Goal: Information Seeking & Learning: Learn about a topic

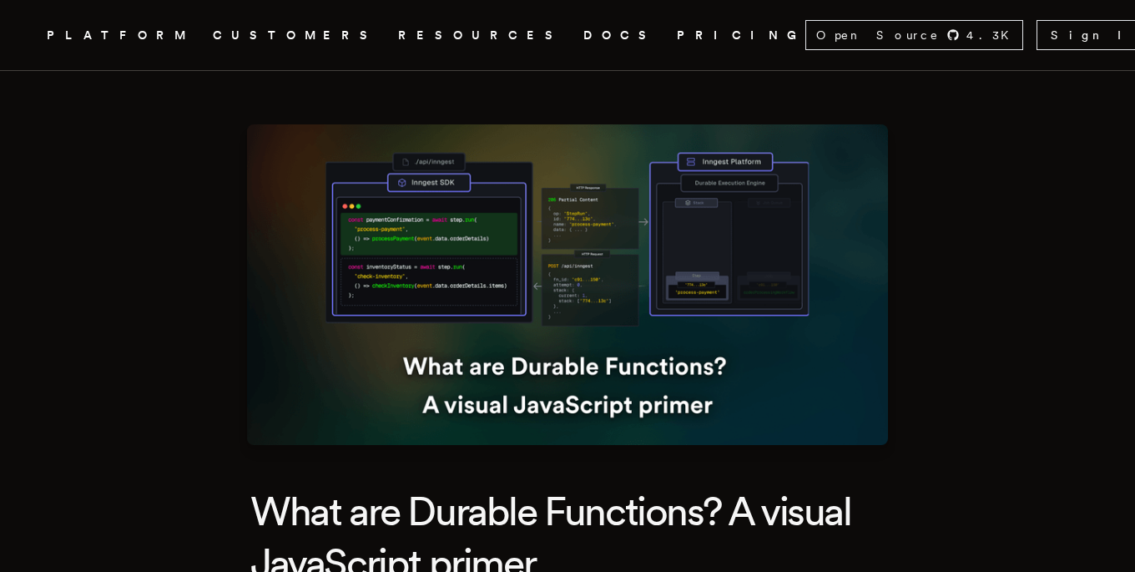
click at [854, 361] on img at bounding box center [567, 284] width 641 height 320
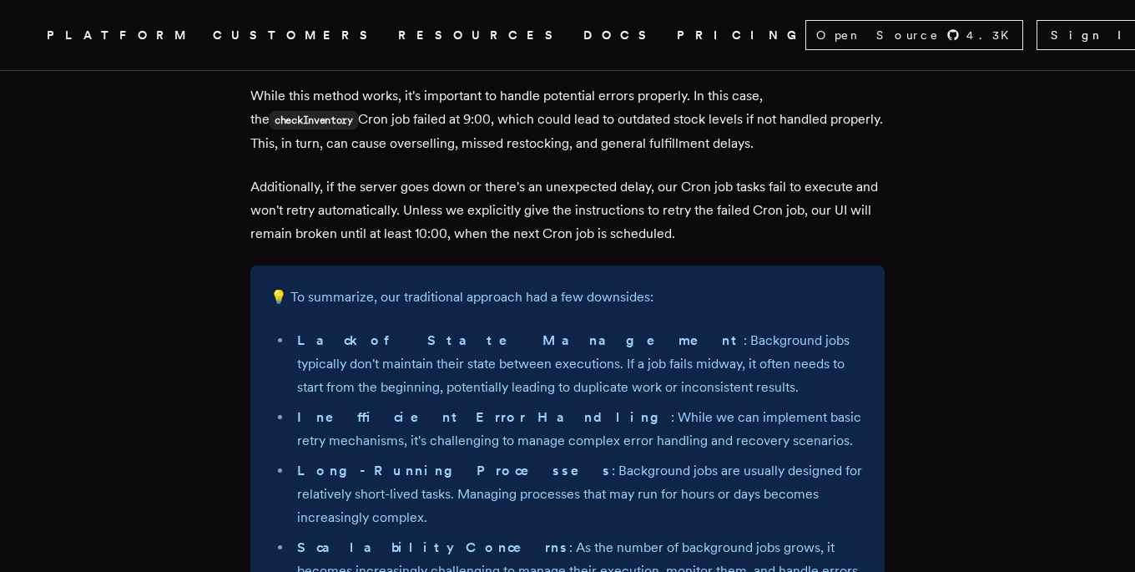
scroll to position [1438, 0]
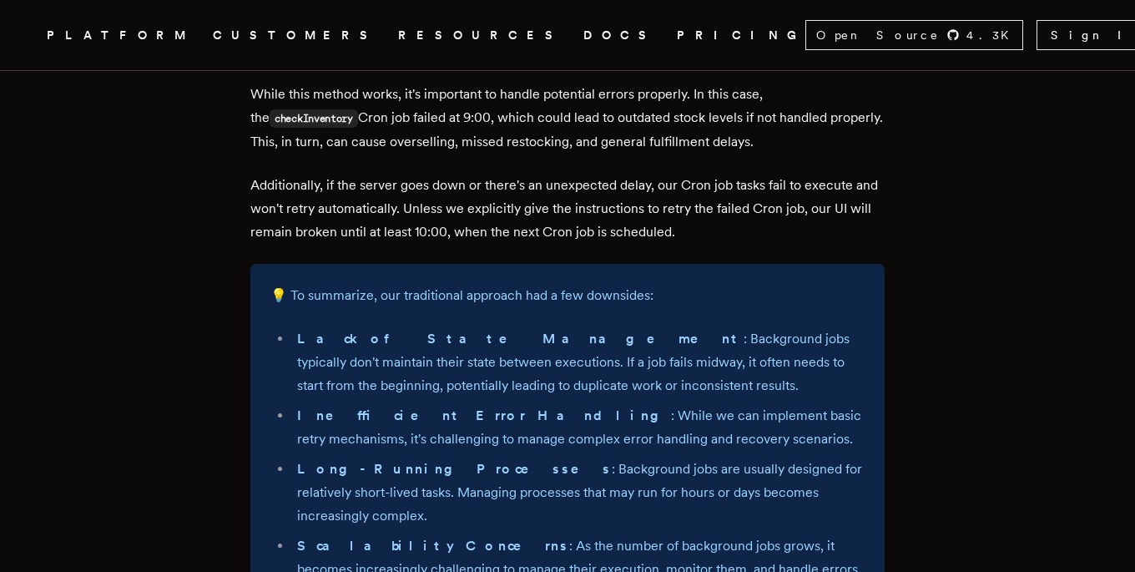
click at [509, 355] on li "Lack of State Management : Background jobs typically don't maintain their state…" at bounding box center [578, 362] width 572 height 70
click at [584, 360] on li "Lack of State Management : Background jobs typically don't maintain their state…" at bounding box center [578, 362] width 572 height 70
drag, startPoint x: 391, startPoint y: 389, endPoint x: 465, endPoint y: 388, distance: 73.4
click at [466, 404] on li "Inefficient Error Handling : While we can implement basic retry mechanisms, it'…" at bounding box center [578, 427] width 572 height 47
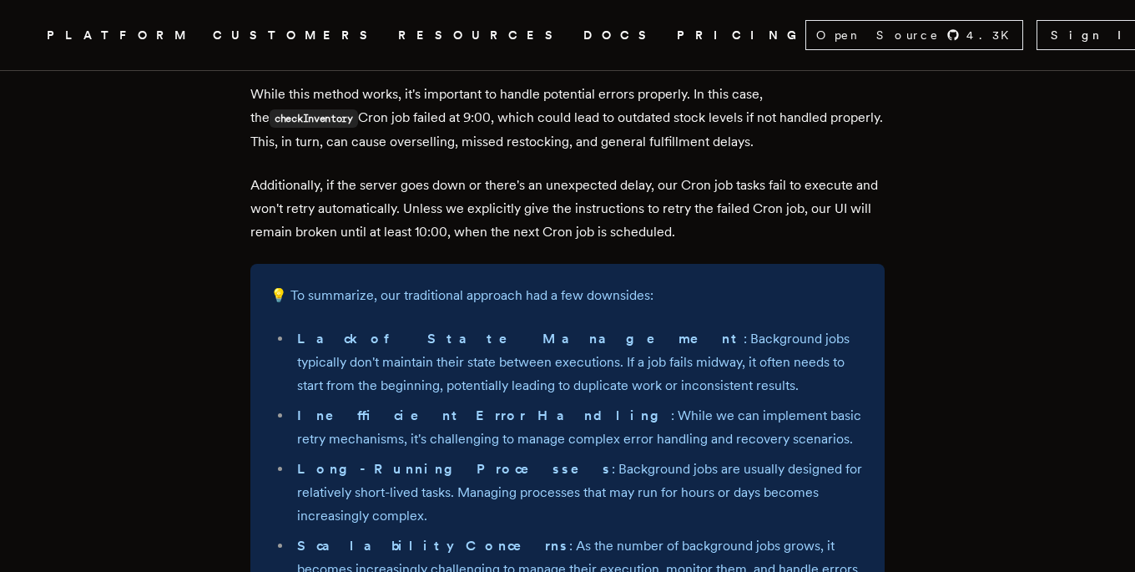
click at [507, 404] on li "Inefficient Error Handling : While we can implement basic retry mechanisms, it'…" at bounding box center [578, 427] width 572 height 47
drag, startPoint x: 547, startPoint y: 388, endPoint x: 631, endPoint y: 388, distance: 83.4
click at [631, 404] on li "Inefficient Error Handling : While we can implement basic retry mechanisms, it'…" at bounding box center [578, 427] width 572 height 47
click at [689, 404] on li "Inefficient Error Handling : While we can implement basic retry mechanisms, it'…" at bounding box center [578, 427] width 572 height 47
